Goal: Find specific page/section: Find specific page/section

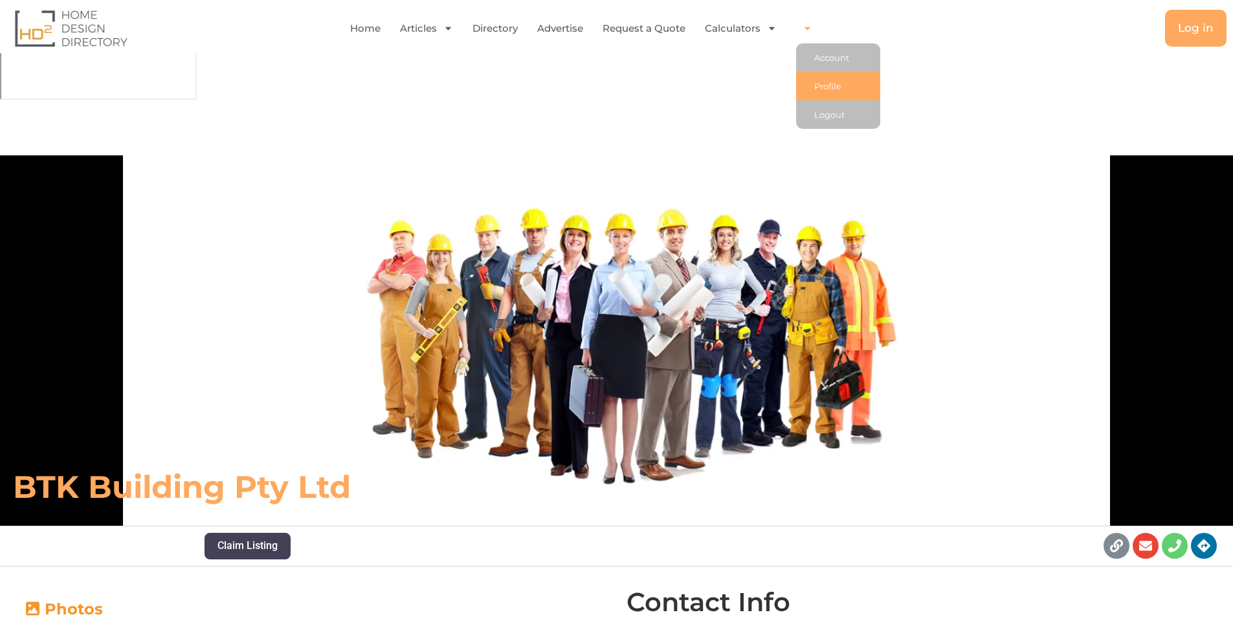
click at [823, 87] on link "Profile" at bounding box center [838, 86] width 84 height 28
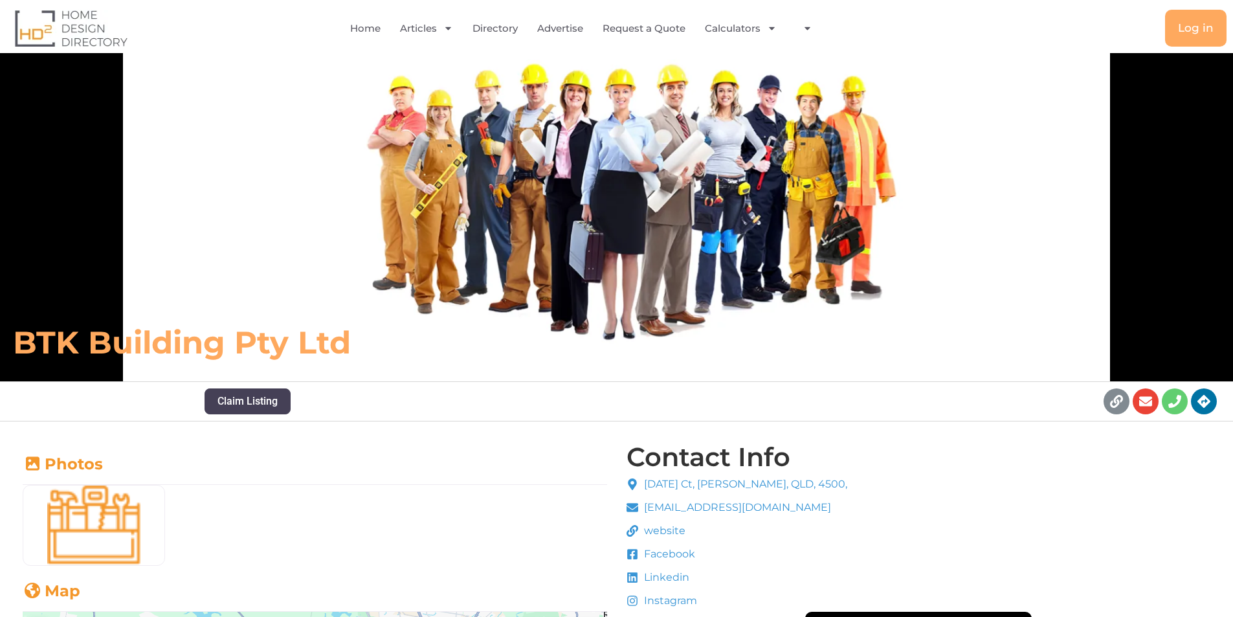
scroll to position [65, 0]
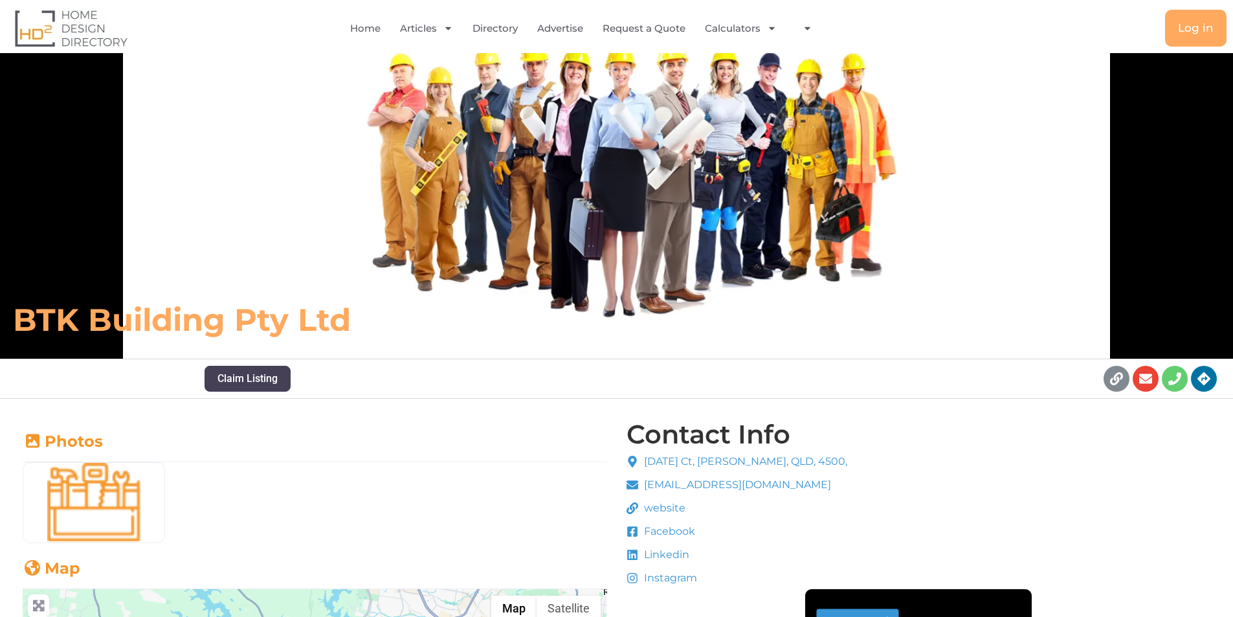
drag, startPoint x: 681, startPoint y: 484, endPoint x: 890, endPoint y: 479, distance: 209.1
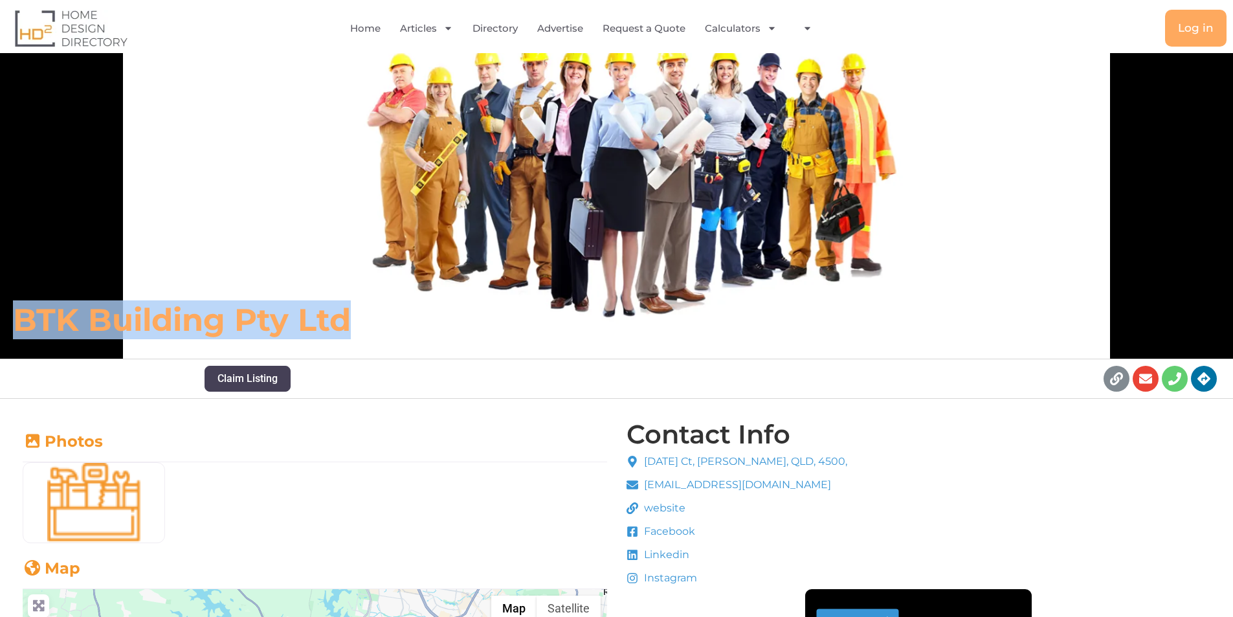
drag, startPoint x: 8, startPoint y: 314, endPoint x: 399, endPoint y: 311, distance: 390.9
click at [399, 311] on div "BTK Building Pty Ltd" at bounding box center [434, 320] width 857 height 52
copy h6 "BTK Building Pty Ltd"
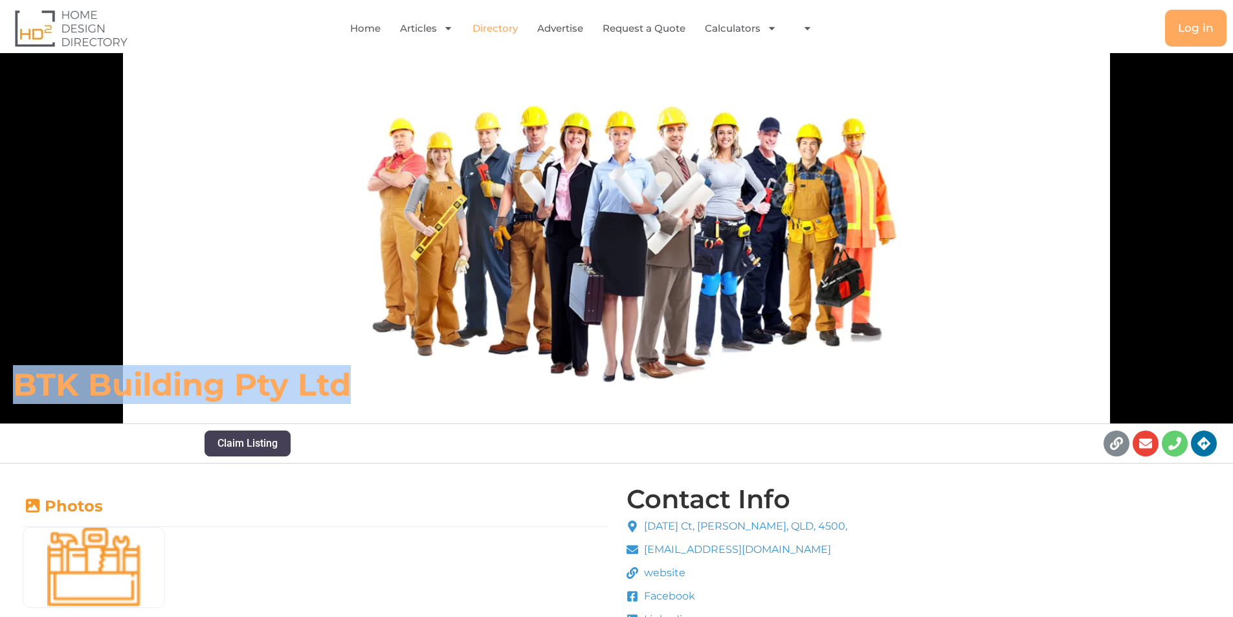
click at [494, 26] on link "Directory" at bounding box center [494, 29] width 45 height 30
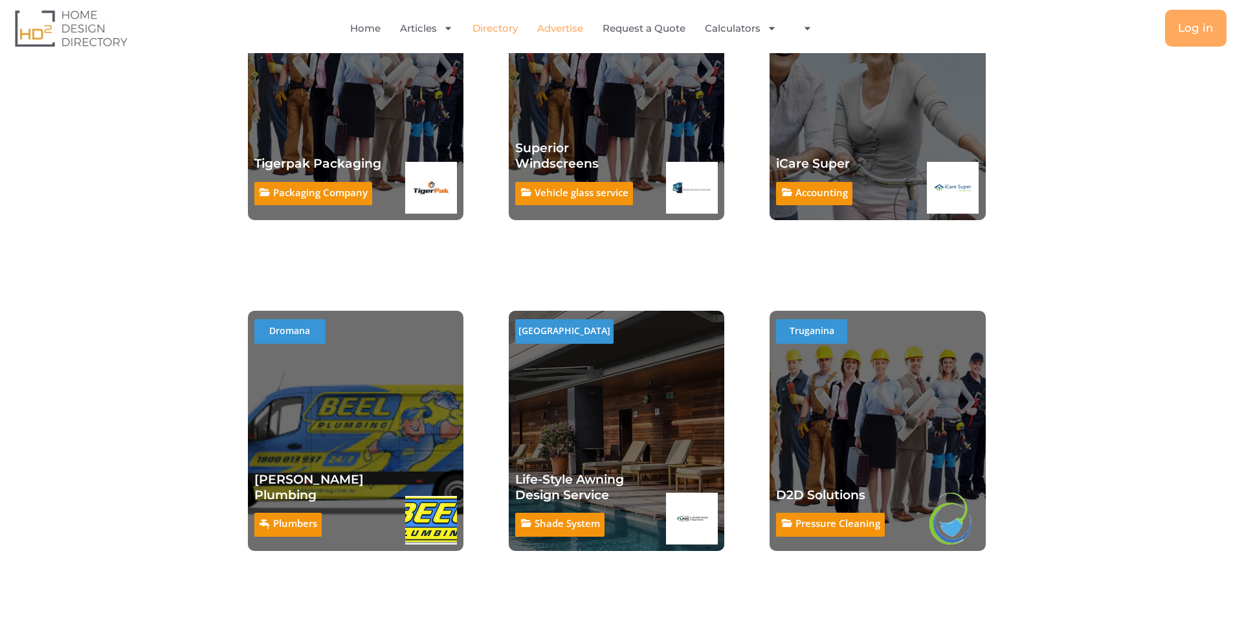
click at [571, 27] on link "Advertise" at bounding box center [560, 29] width 46 height 30
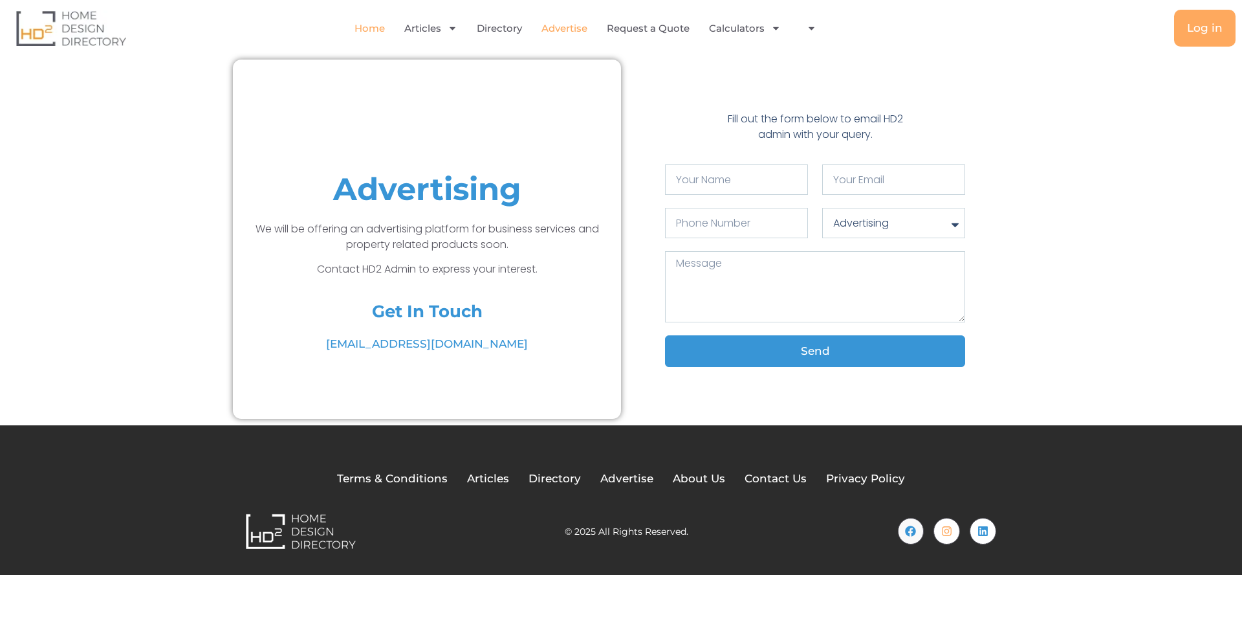
click at [369, 32] on link "Home" at bounding box center [370, 29] width 30 height 30
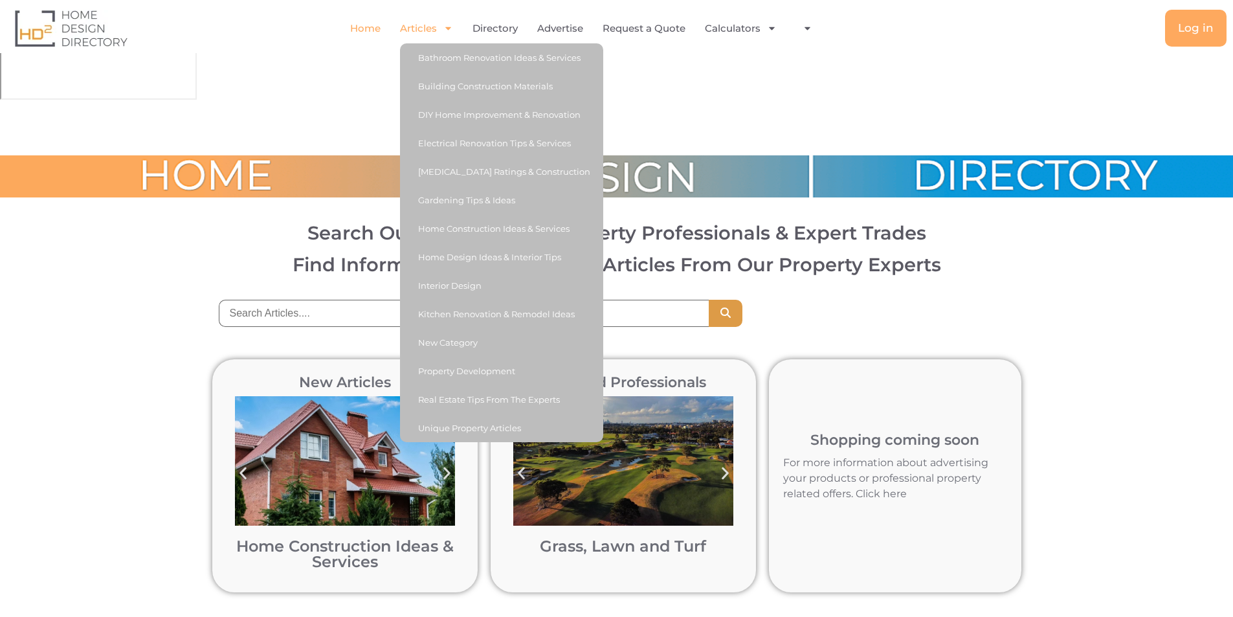
click at [406, 26] on link "Articles" at bounding box center [426, 29] width 53 height 30
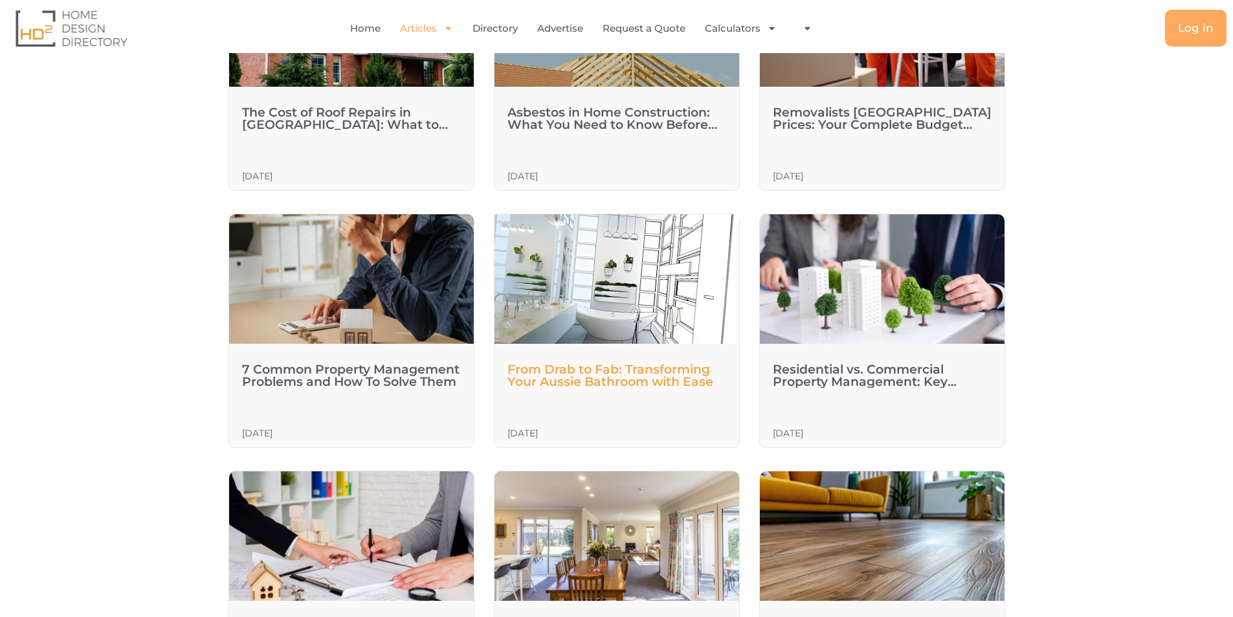
scroll to position [791, 0]
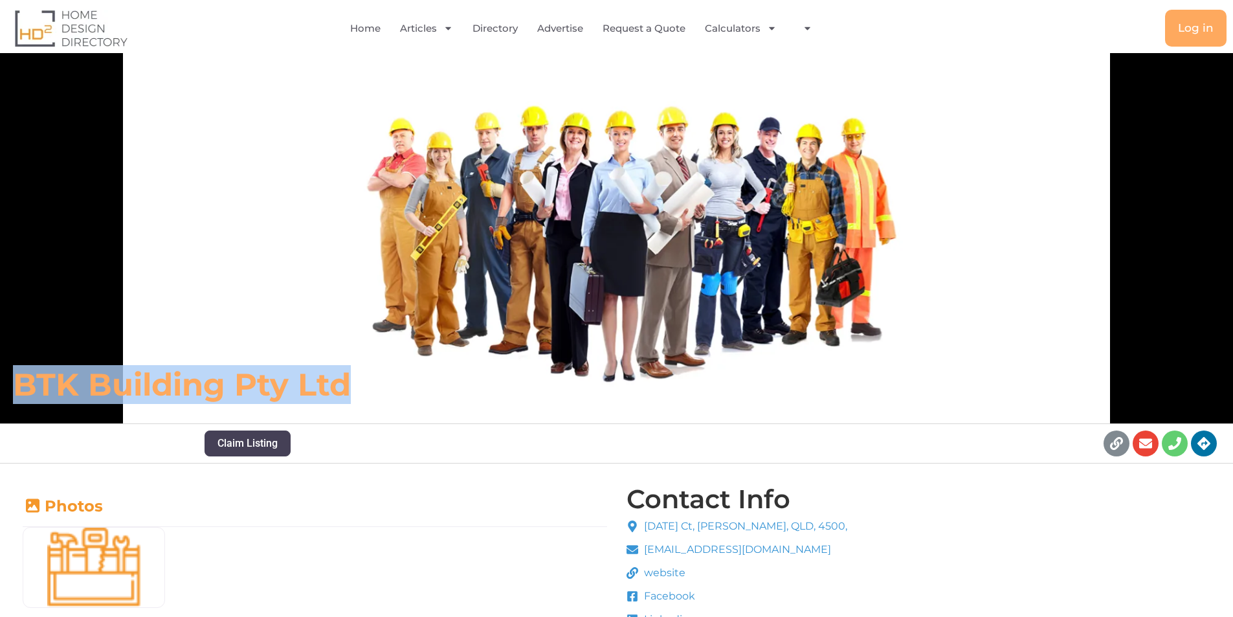
copy h6 "BTK Building Pty Ltd"
drag, startPoint x: 0, startPoint y: 0, endPoint x: 12, endPoint y: 384, distance: 383.9
click at [12, 384] on div "BTK Building Pty Ltd" at bounding box center [434, 384] width 857 height 52
